Goal: Task Accomplishment & Management: Use online tool/utility

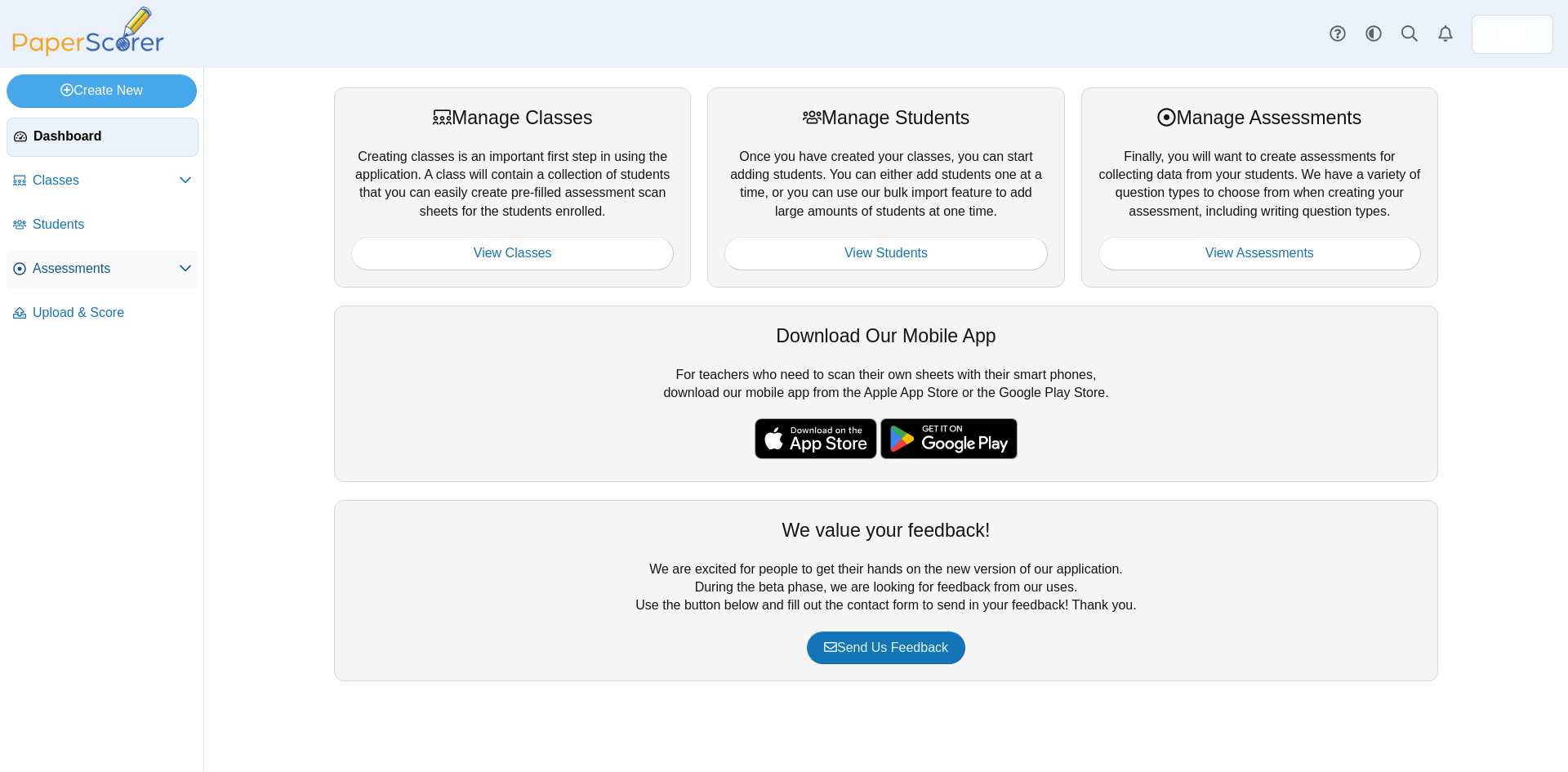
click at [121, 264] on span "Assessments" at bounding box center [105, 268] width 146 height 18
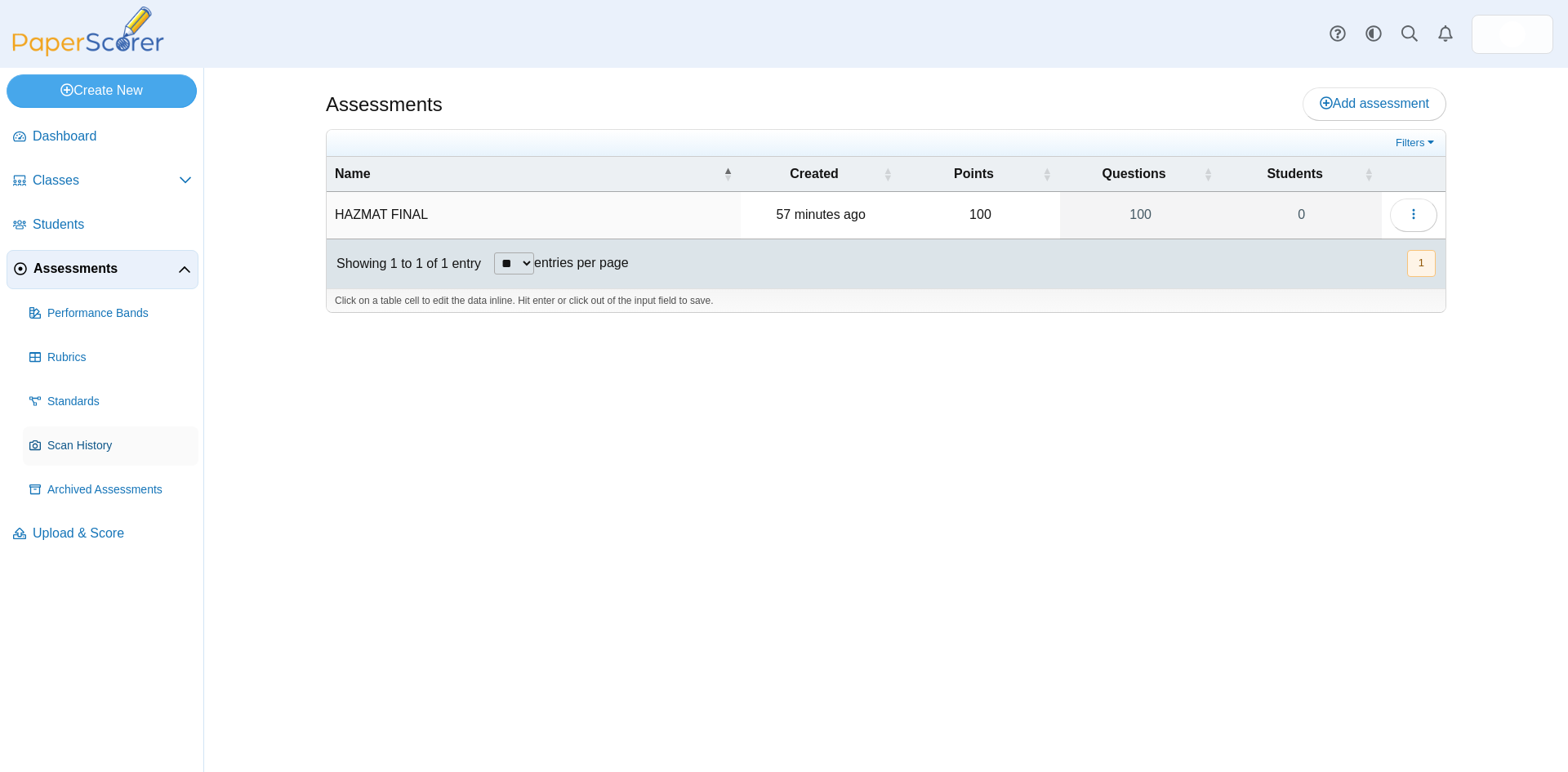
click at [103, 437] on span "Scan History" at bounding box center [120, 445] width 145 height 16
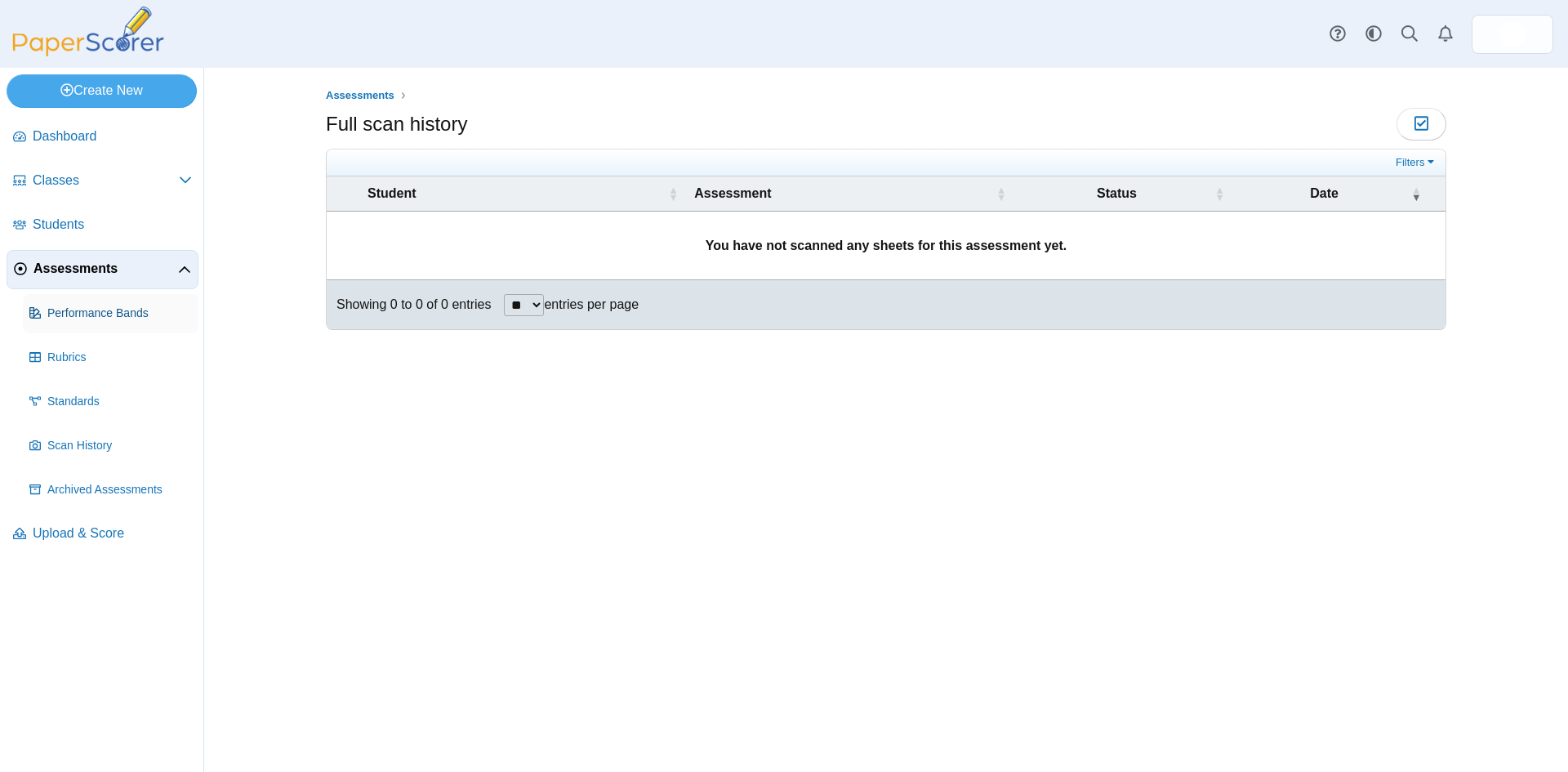
click at [70, 309] on span "Performance Bands" at bounding box center [120, 313] width 145 height 16
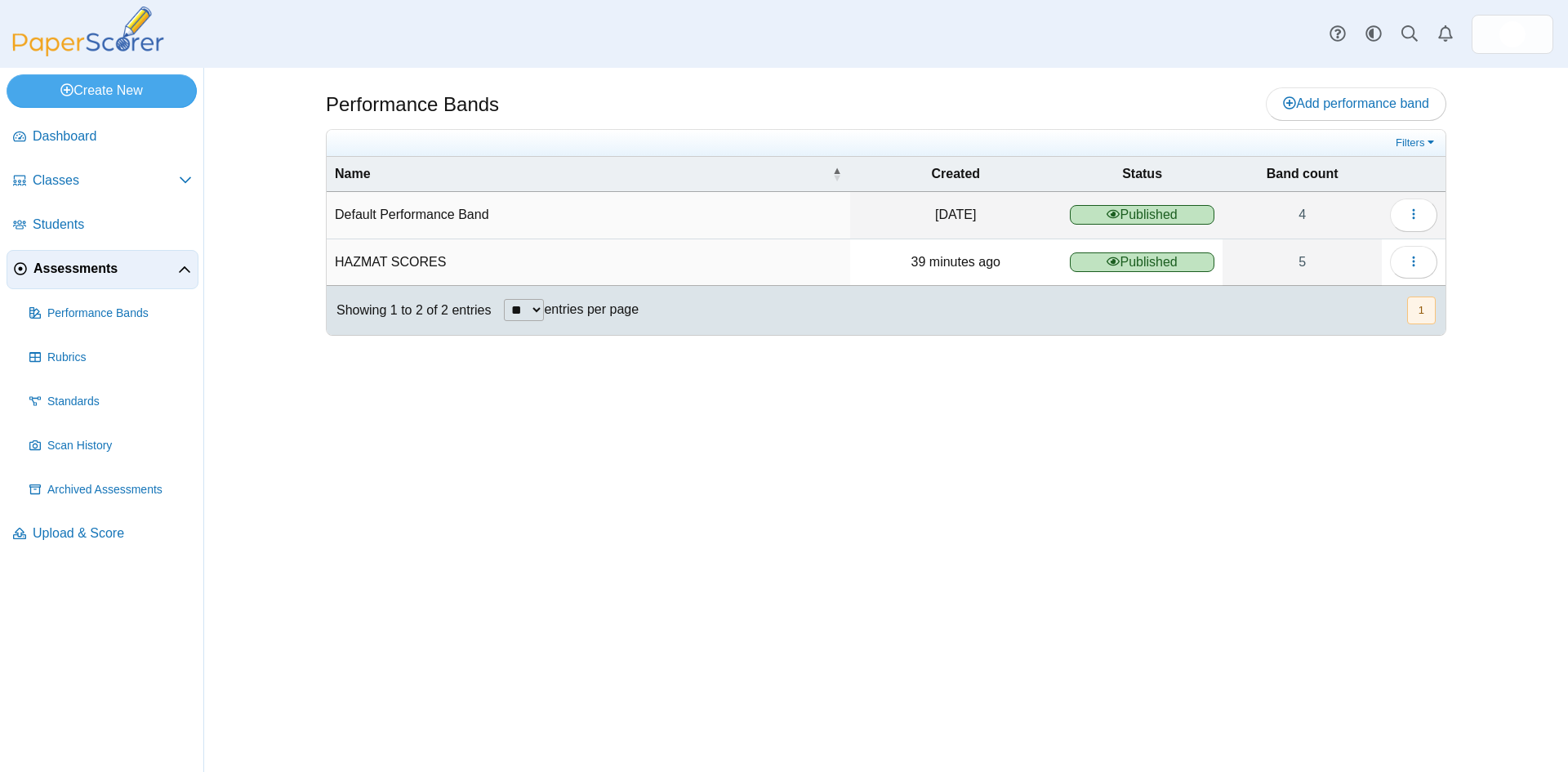
click at [89, 255] on link "Assessments" at bounding box center [103, 269] width 191 height 39
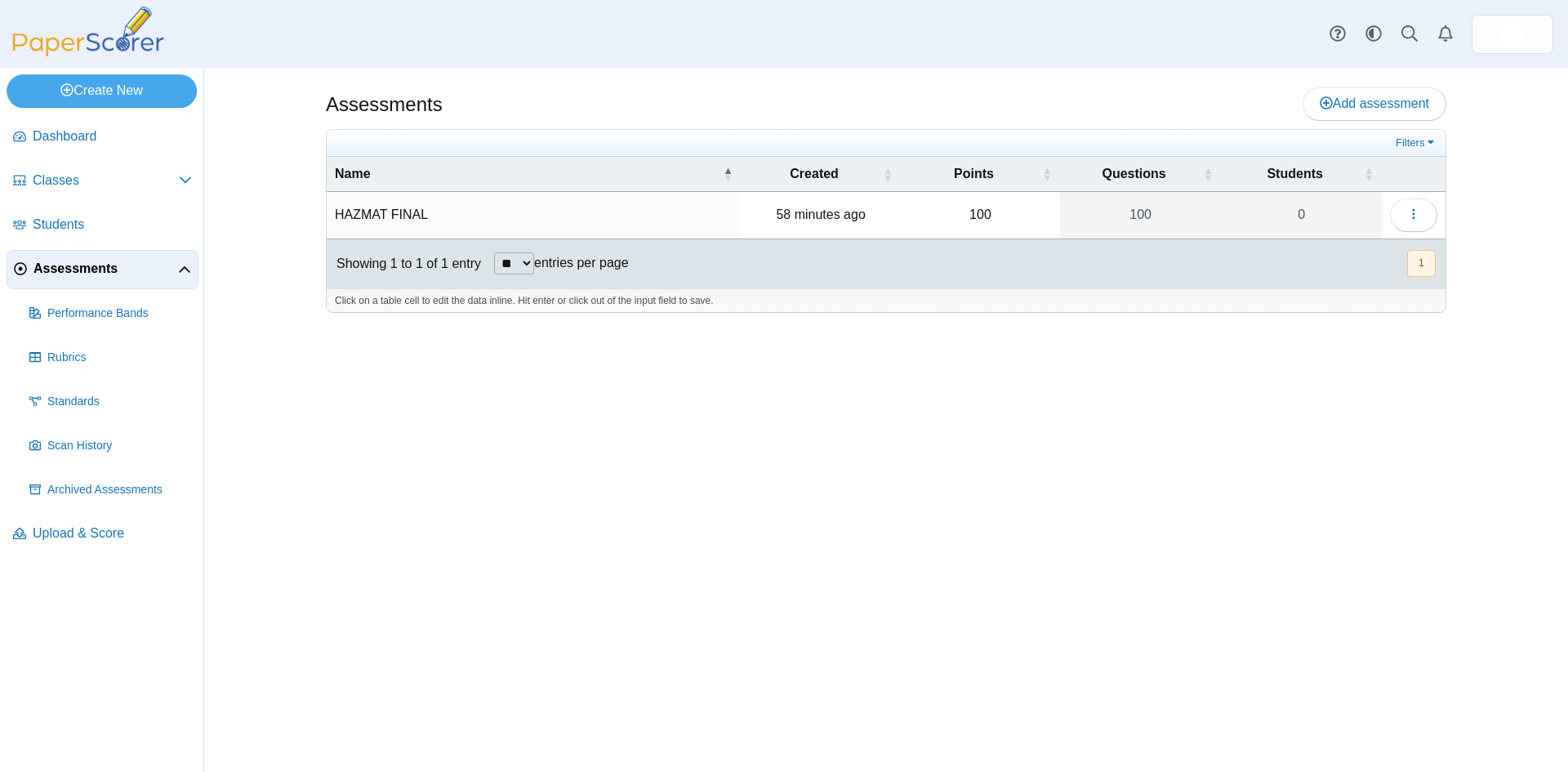
click at [84, 269] on span "Assessments" at bounding box center [106, 268] width 145 height 18
click at [1283, 219] on link "0" at bounding box center [1301, 214] width 161 height 46
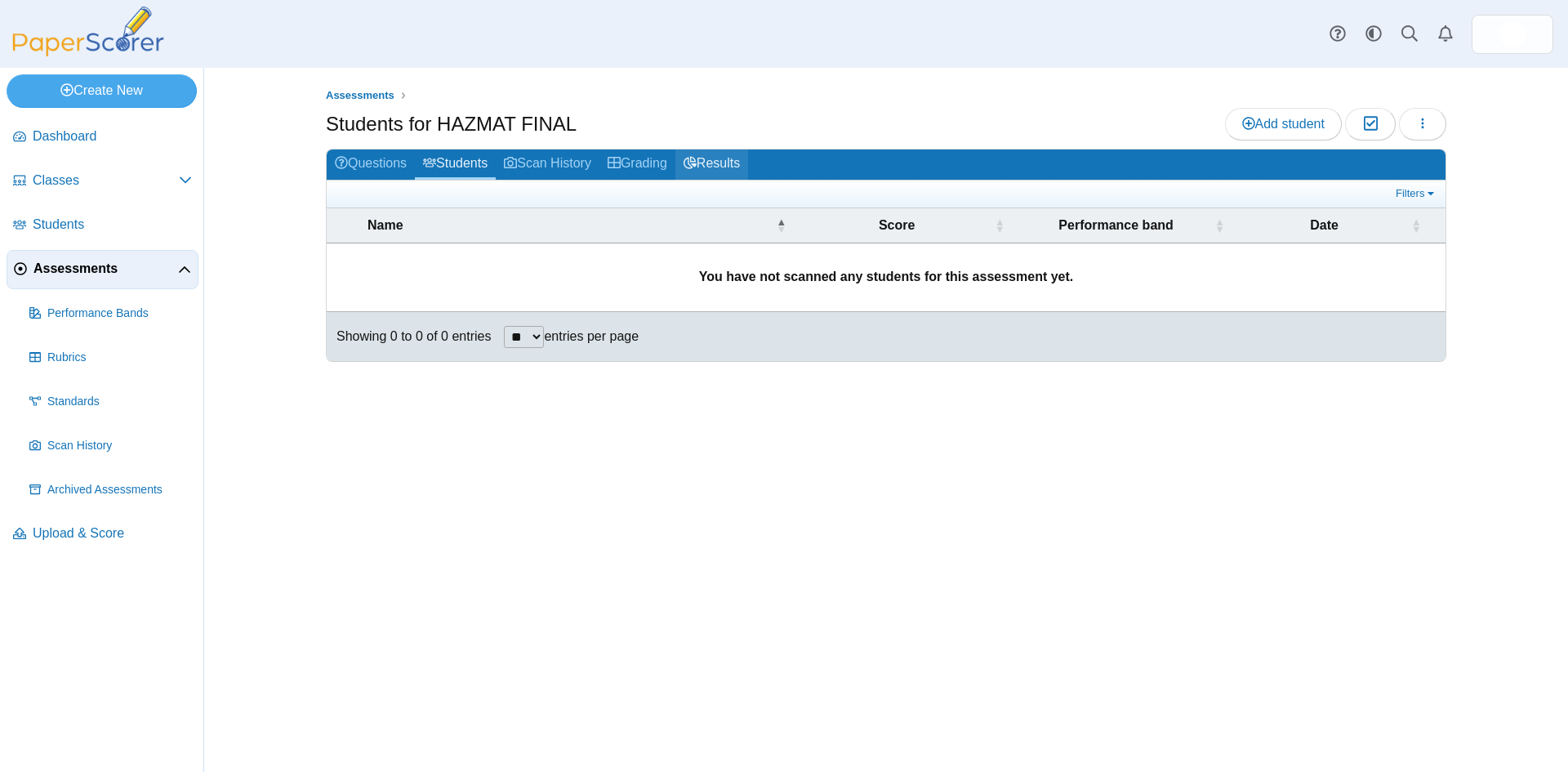
click at [697, 163] on icon at bounding box center [689, 162] width 13 height 13
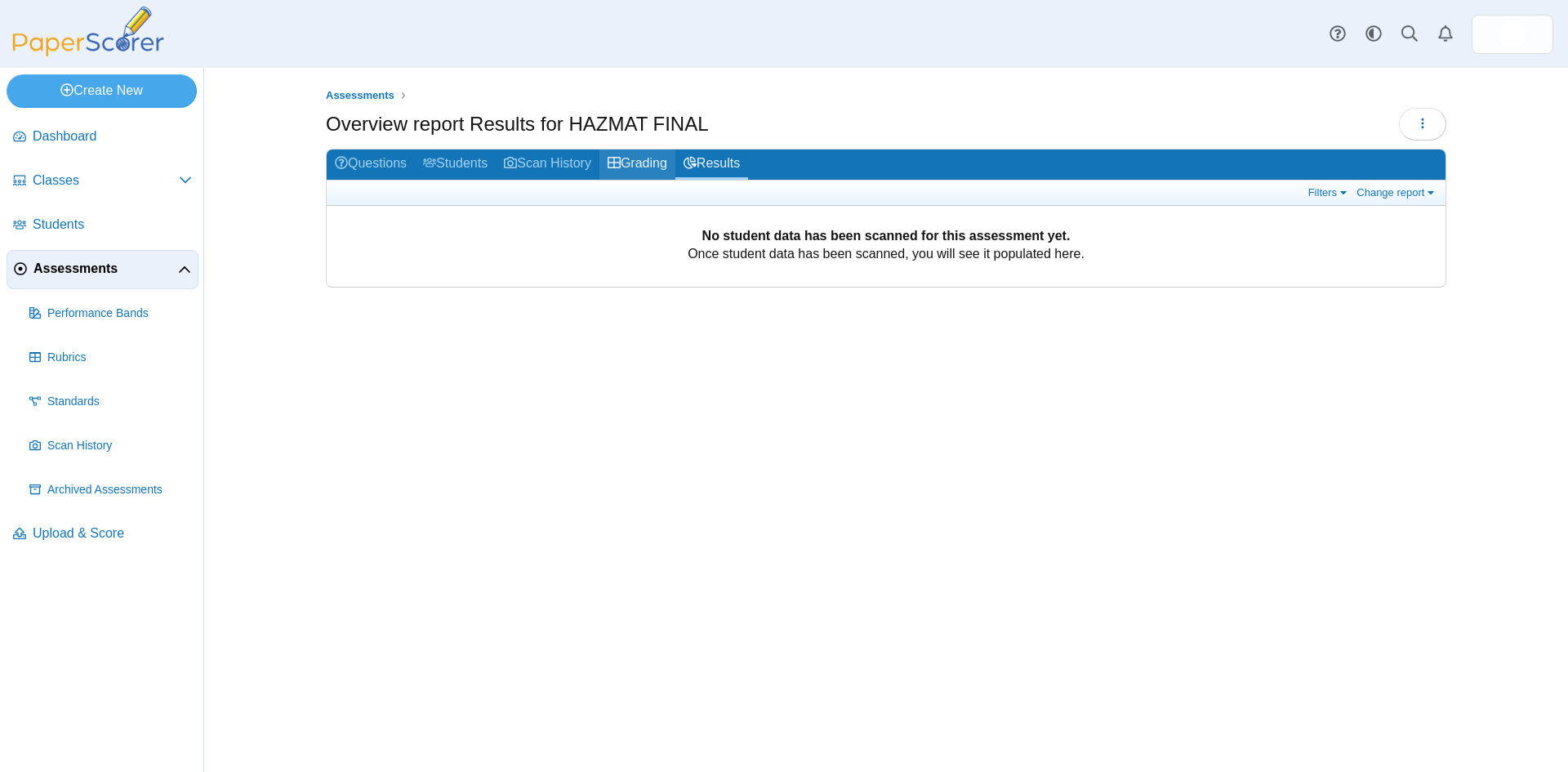
click at [653, 161] on link "Grading" at bounding box center [637, 164] width 76 height 30
click at [718, 163] on link "Results" at bounding box center [712, 164] width 72 height 30
click at [467, 161] on link "Students" at bounding box center [455, 164] width 81 height 30
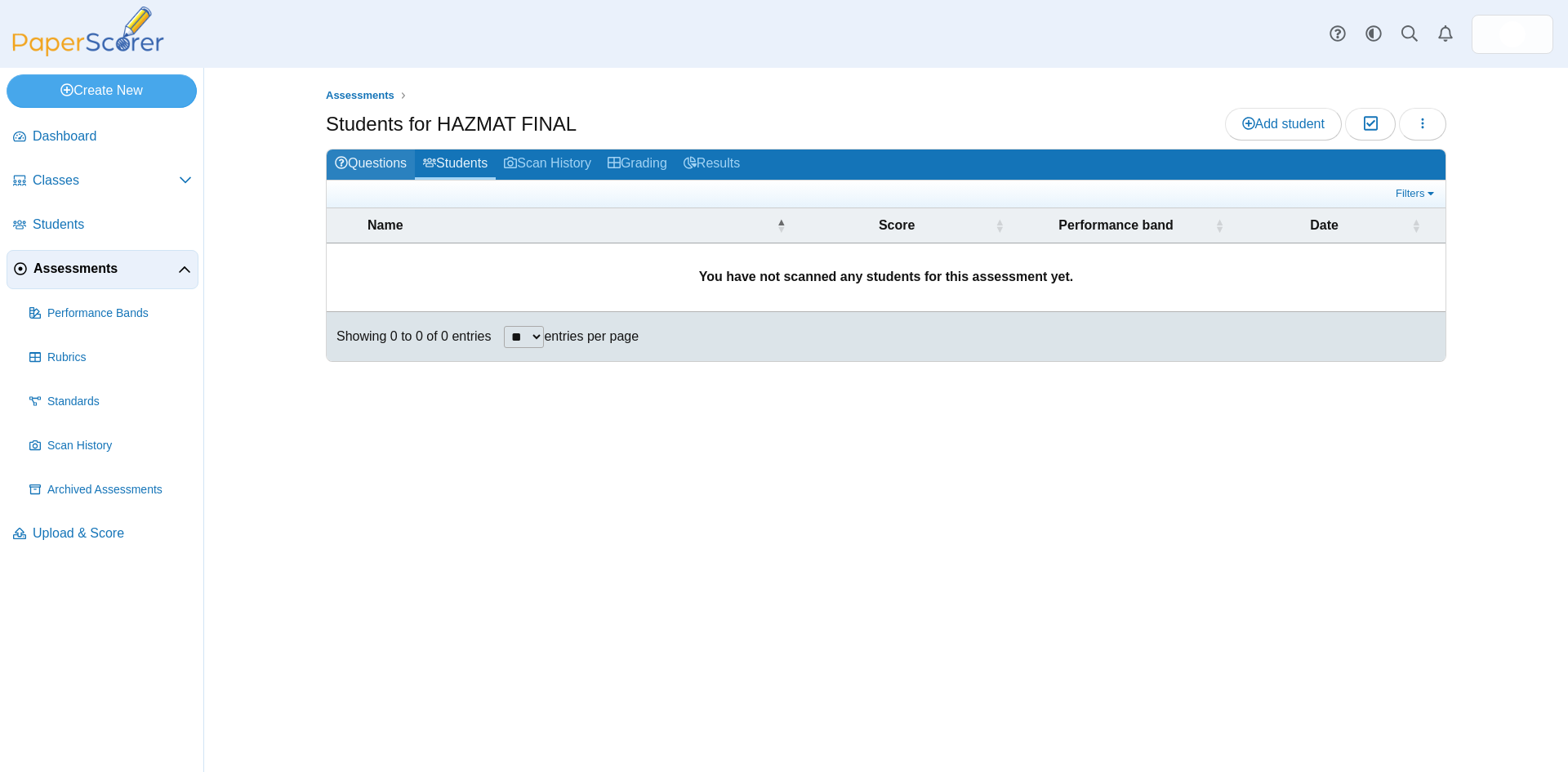
click at [387, 167] on link "Questions" at bounding box center [371, 164] width 88 height 30
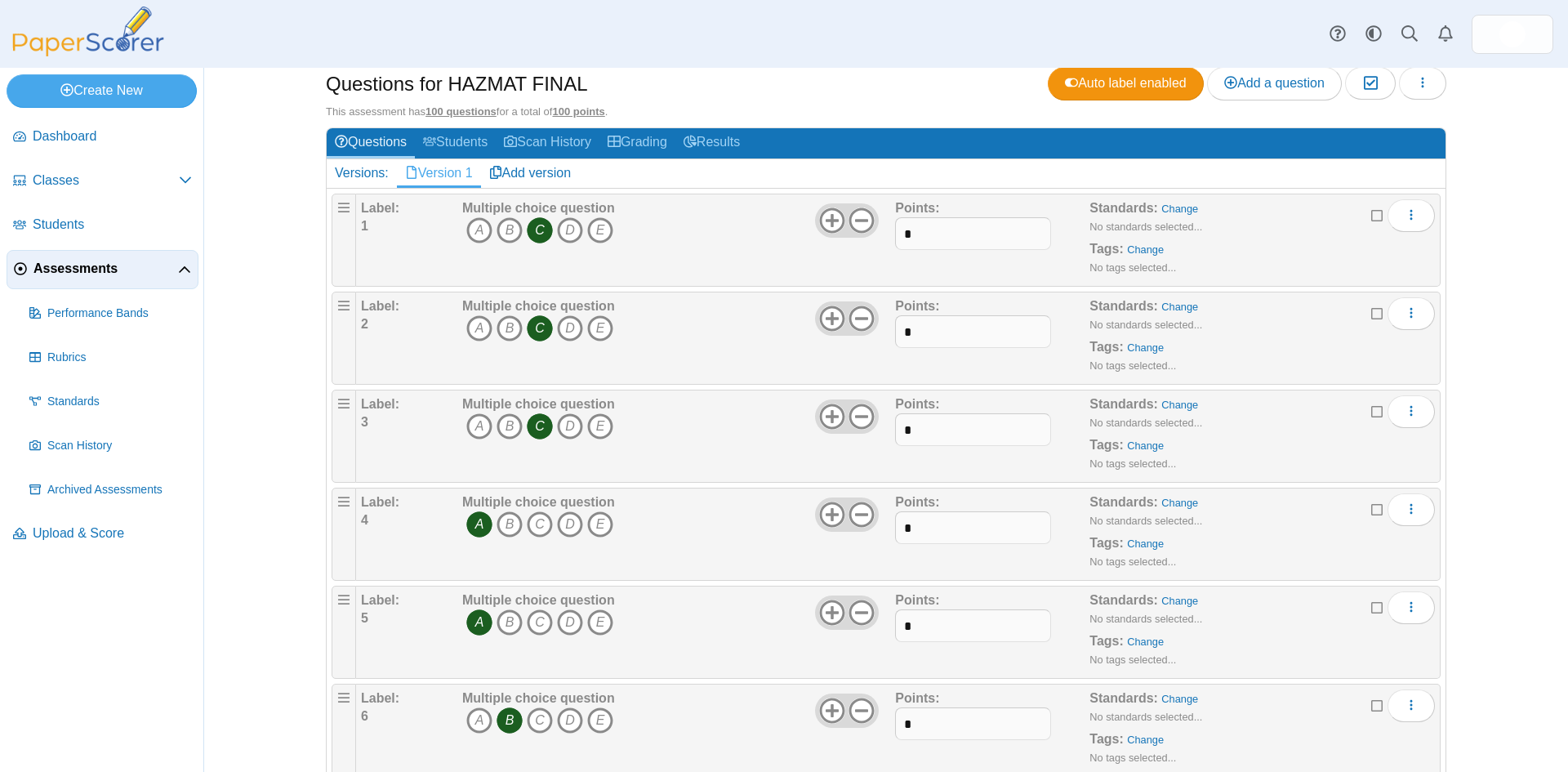
scroll to position [130, 0]
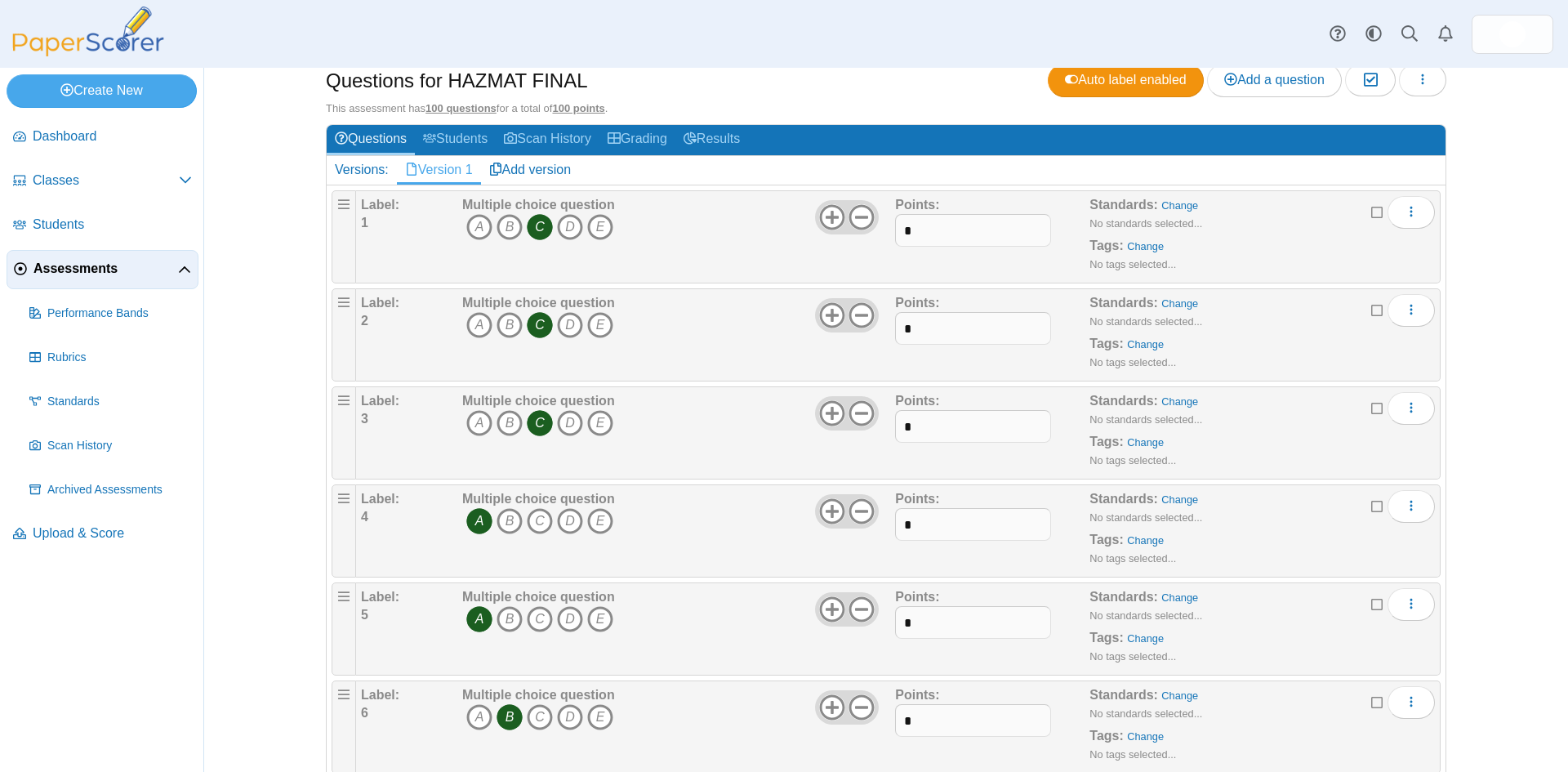
click at [1551, 770] on div "Adding or removing a question, will render already printed testing sheets inval…" at bounding box center [886, 420] width 1364 height 704
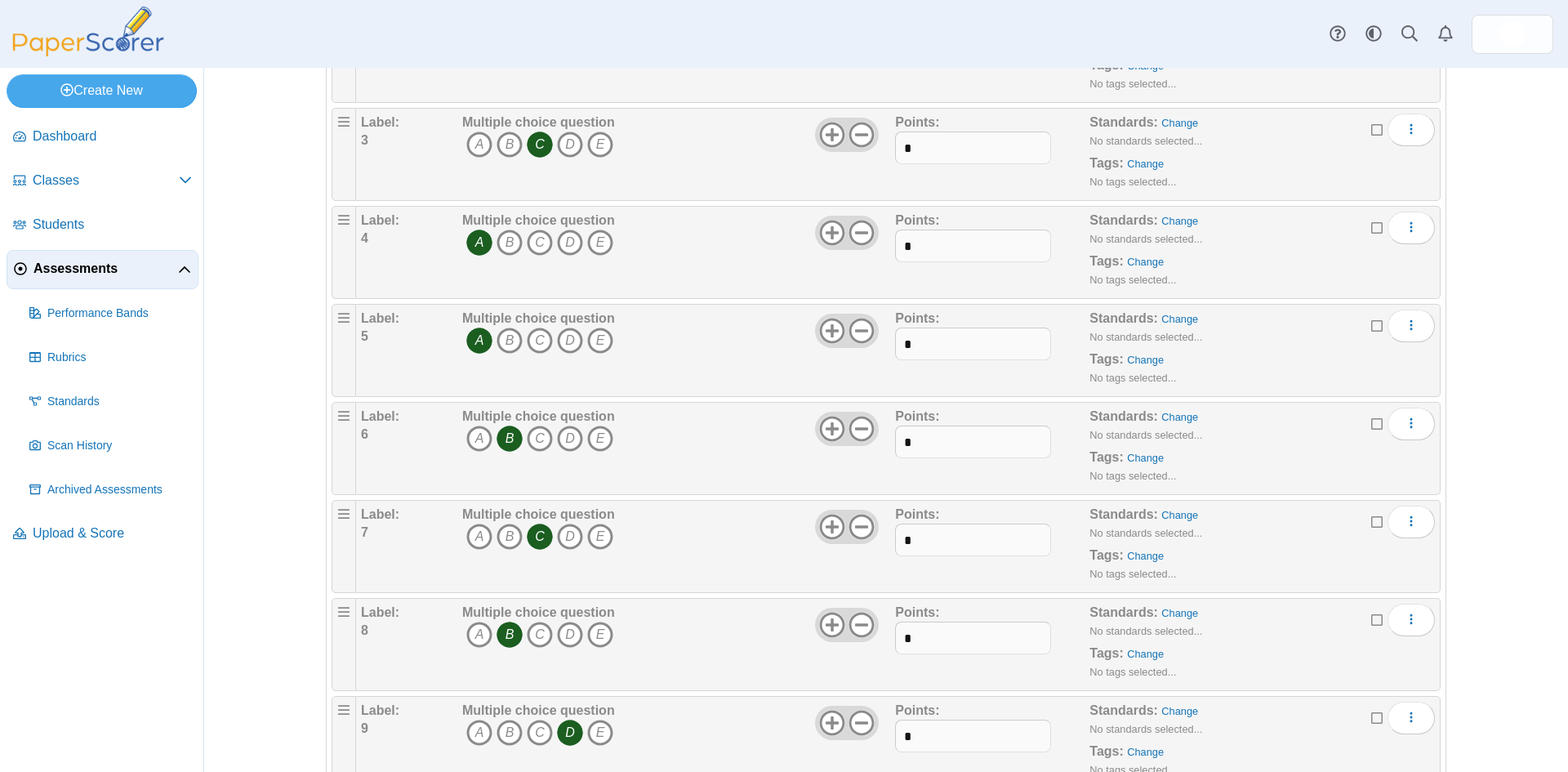
scroll to position [424, 0]
